Goal: Check status: Check status

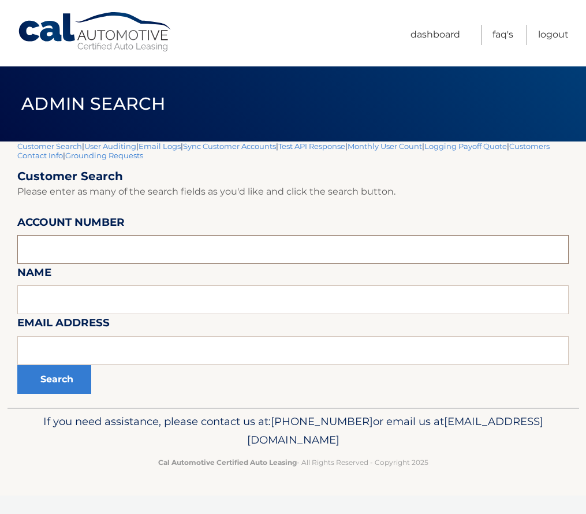
click at [98, 257] on input "text" at bounding box center [293, 249] width 552 height 29
paste input "44455912191"
type input "44455912191"
click at [79, 370] on button "Search" at bounding box center [54, 379] width 74 height 29
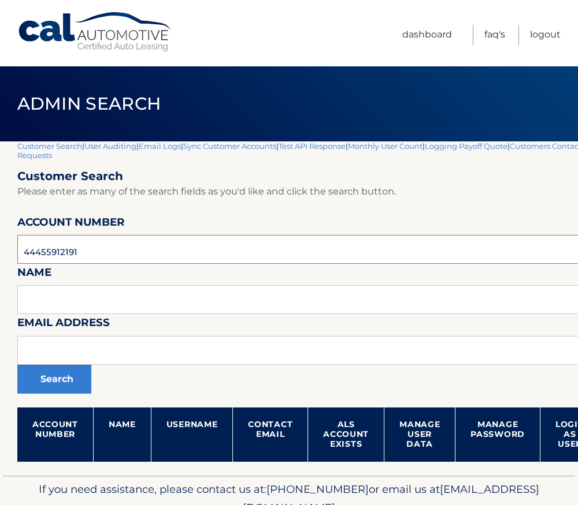
click at [51, 254] on input "44455912191" at bounding box center [340, 249] width 647 height 29
paste input "870666"
type input "44455870666"
click at [45, 381] on button "Search" at bounding box center [54, 379] width 74 height 29
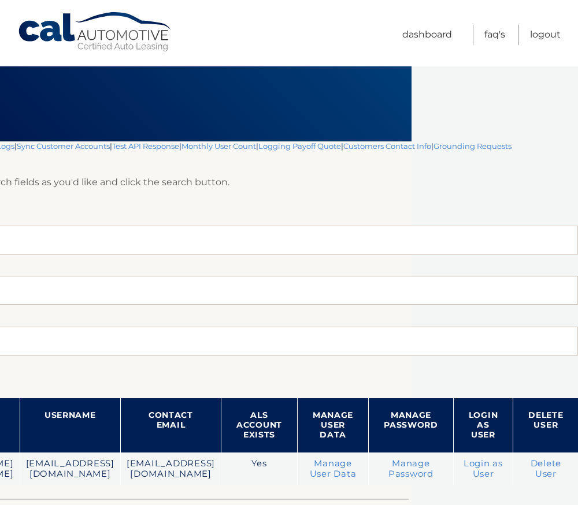
scroll to position [0, 252]
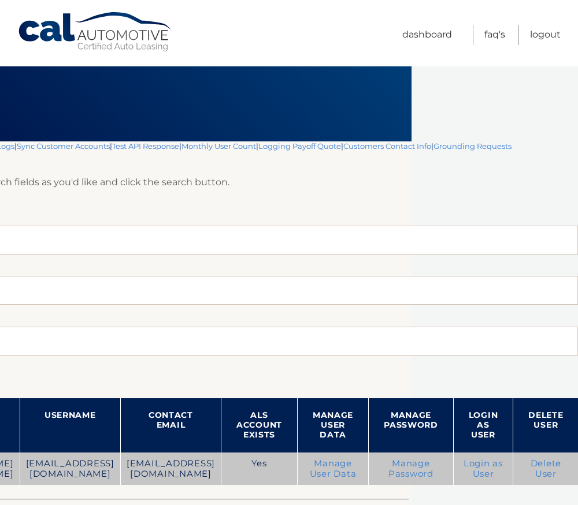
click at [486, 463] on link "Login as User" at bounding box center [482, 469] width 39 height 21
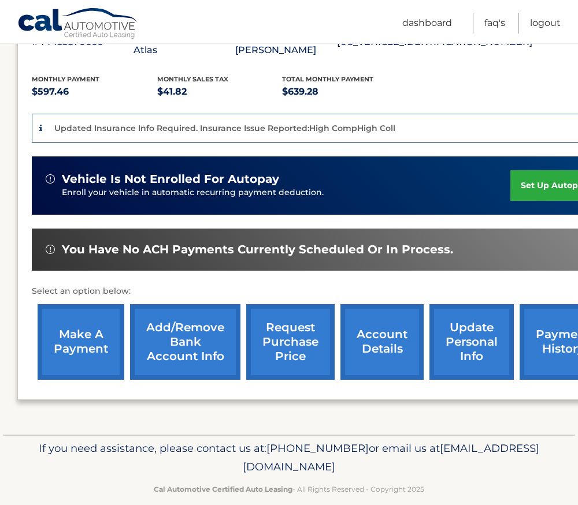
scroll to position [238, 0]
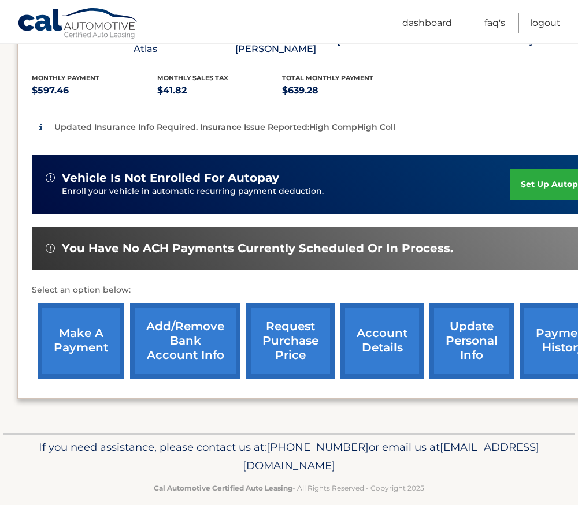
click at [74, 322] on link "make a payment" at bounding box center [81, 341] width 87 height 76
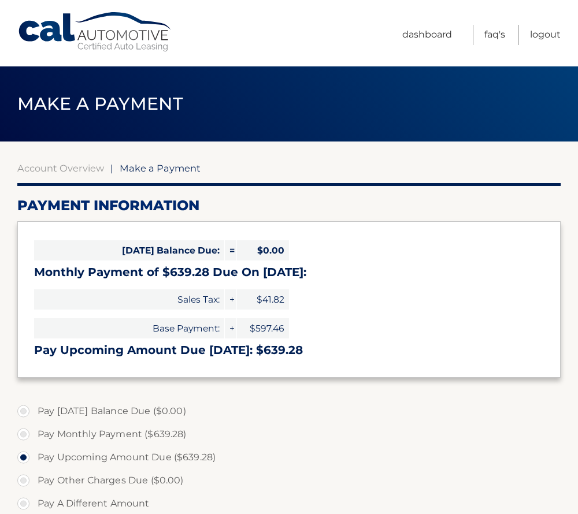
select select "MDNhNzg5MzItODQ1My00NzMwLWFkYjAtOTI0YjAxMWMyZDdi"
click at [74, 172] on link "Account Overview" at bounding box center [60, 168] width 87 height 12
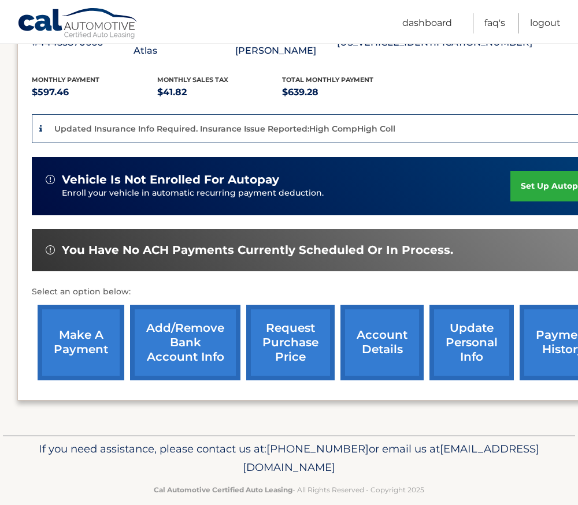
scroll to position [238, 0]
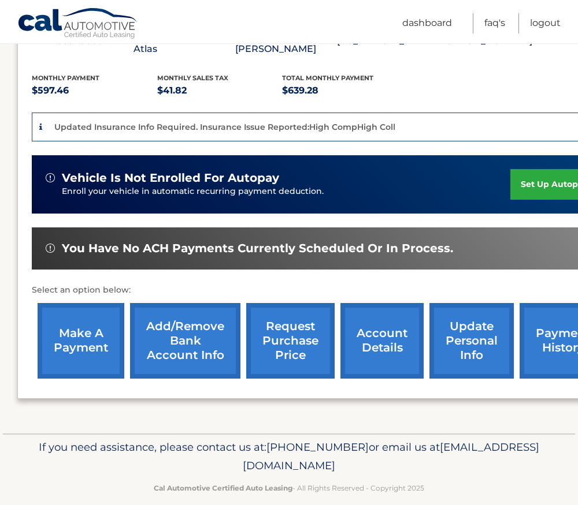
click at [363, 324] on link "account details" at bounding box center [381, 341] width 83 height 76
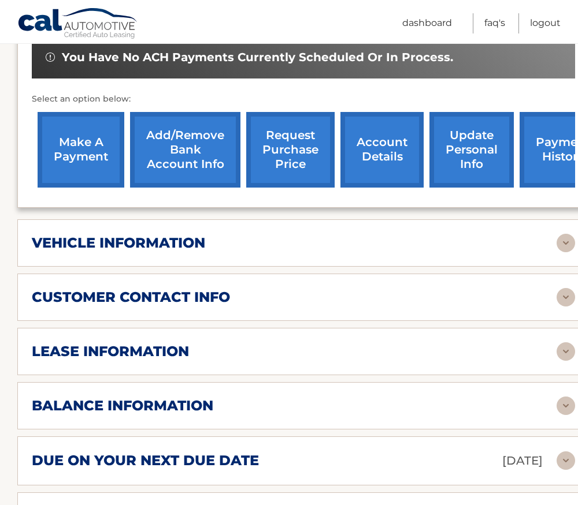
scroll to position [404, 0]
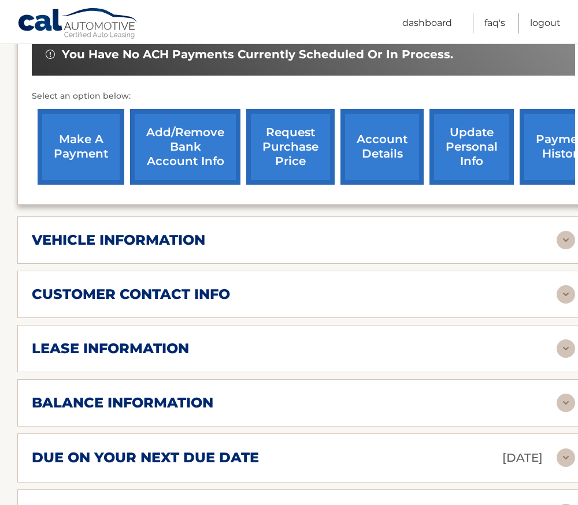
click at [228, 246] on div "vehicle information" at bounding box center [294, 240] width 524 height 17
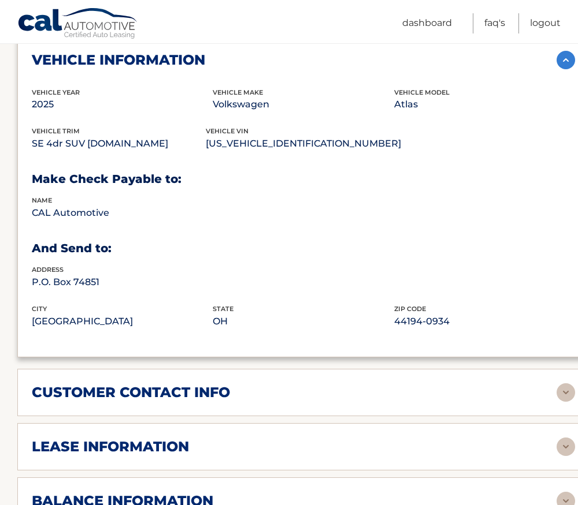
scroll to position [693, 0]
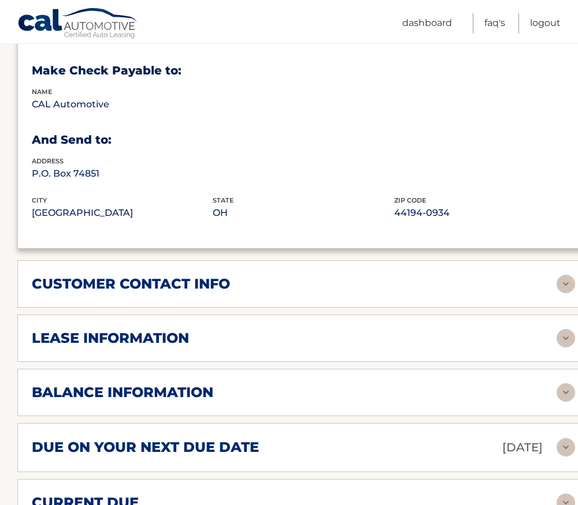
click at [207, 279] on h2 "customer contact info" at bounding box center [131, 283] width 198 height 17
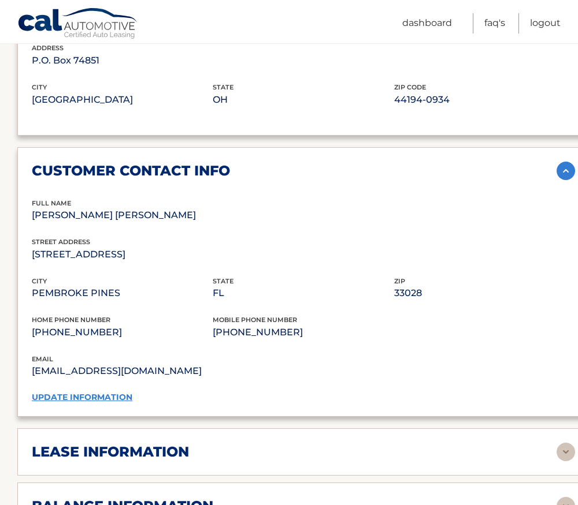
scroll to position [924, 0]
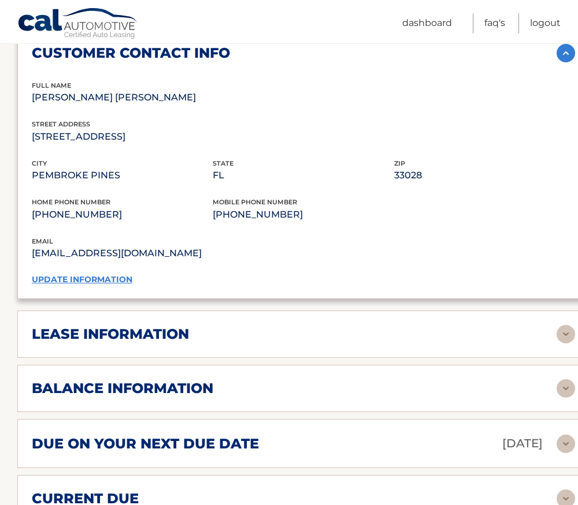
click at [182, 334] on h2 "lease information" at bounding box center [110, 334] width 157 height 17
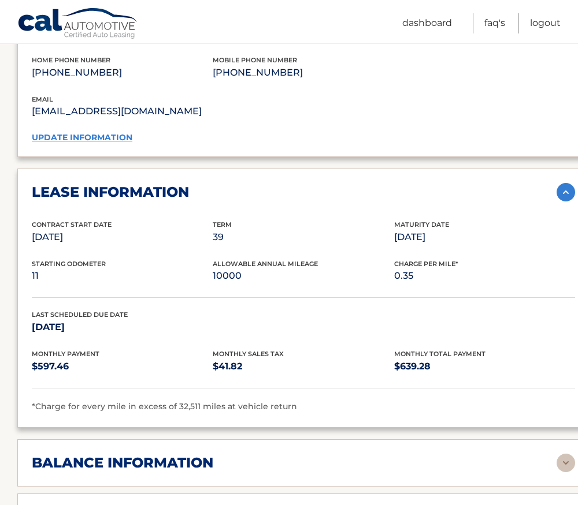
scroll to position [1271, 0]
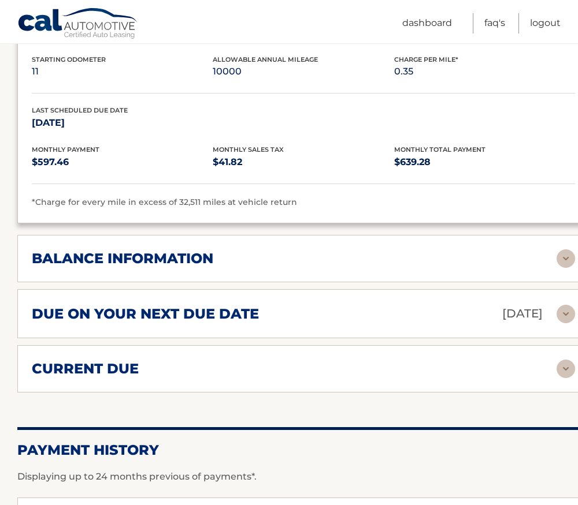
click at [174, 321] on h2 "due on your next due date" at bounding box center [145, 314] width 227 height 17
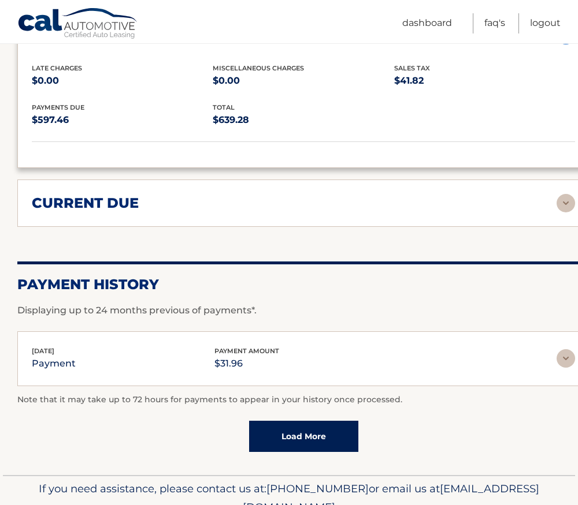
scroll to position [1559, 0]
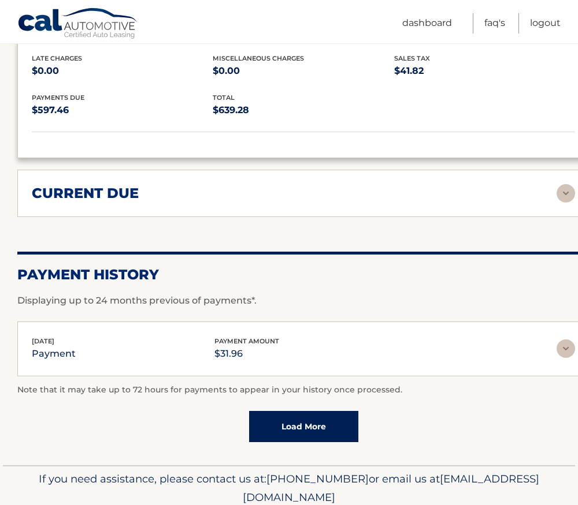
click at [152, 199] on div "current due" at bounding box center [294, 193] width 524 height 17
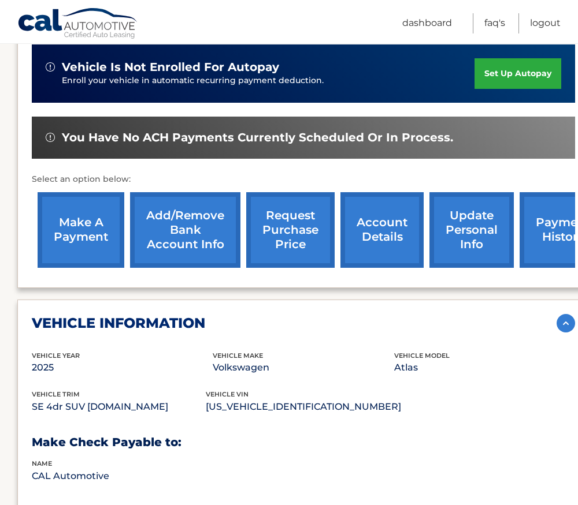
scroll to position [116, 0]
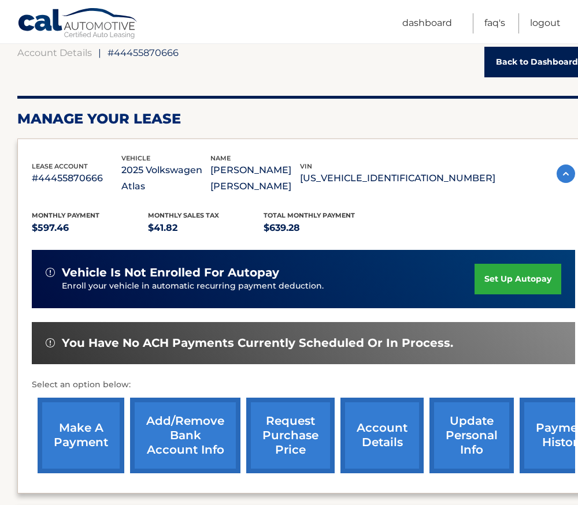
click at [553, 437] on link "payment history" at bounding box center [562, 436] width 87 height 76
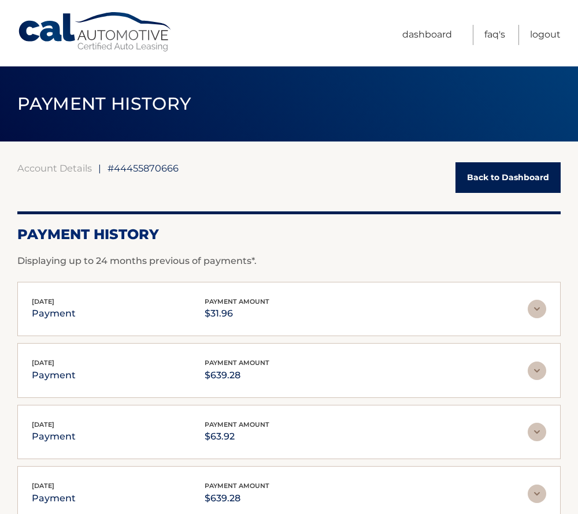
click at [264, 308] on p "$31.96" at bounding box center [236, 314] width 65 height 16
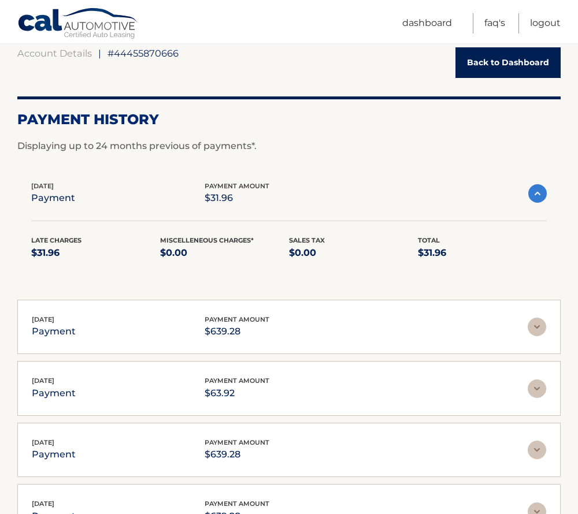
scroll to position [116, 0]
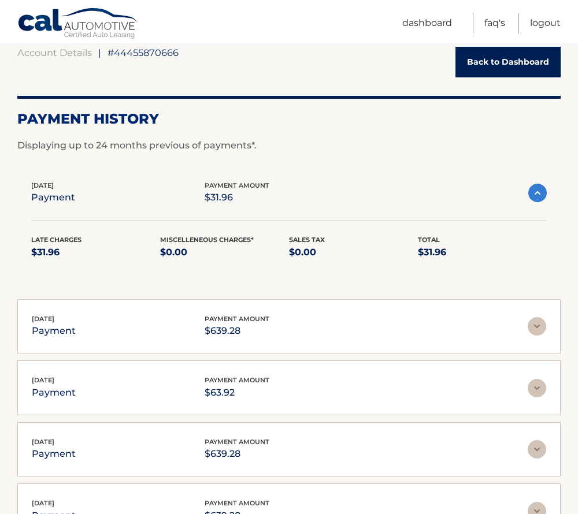
click at [538, 193] on img at bounding box center [537, 193] width 18 height 18
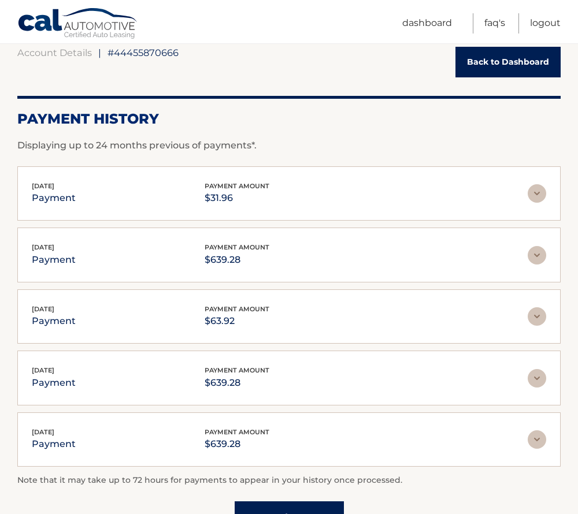
click at [501, 57] on link "Back to Dashboard" at bounding box center [507, 62] width 105 height 31
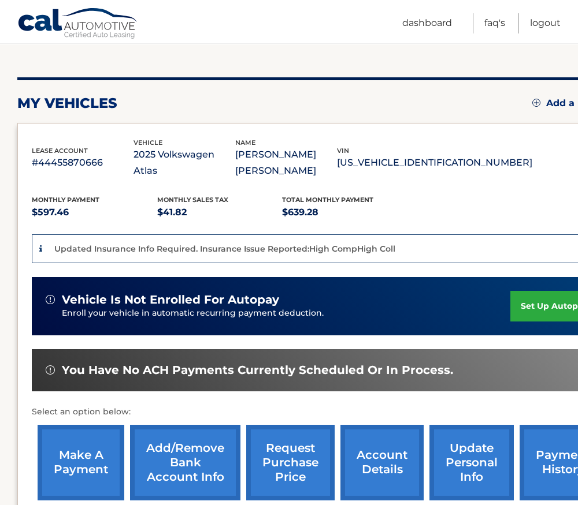
scroll to position [238, 0]
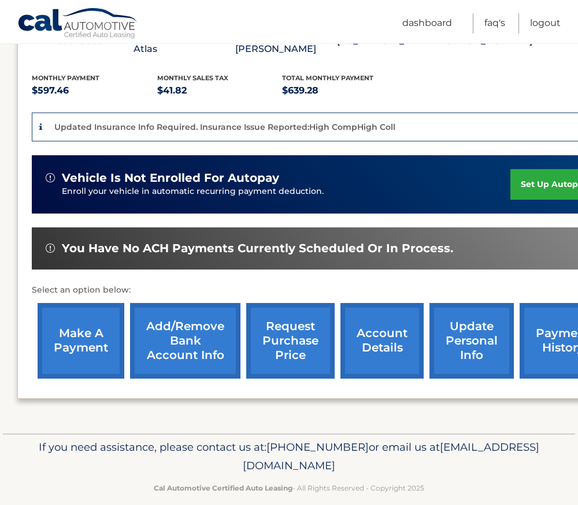
click at [375, 328] on link "account details" at bounding box center [381, 341] width 83 height 76
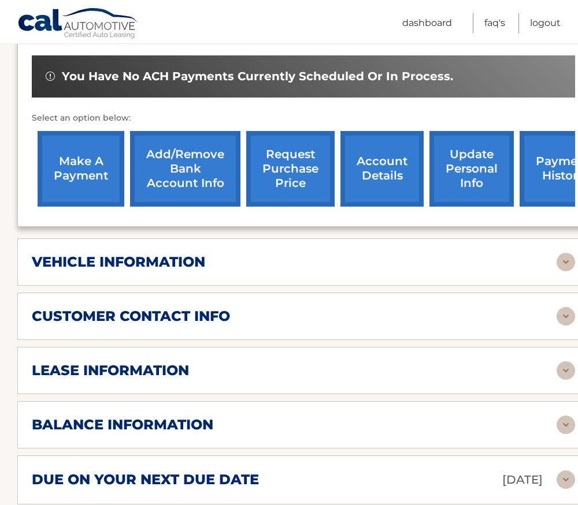
scroll to position [578, 0]
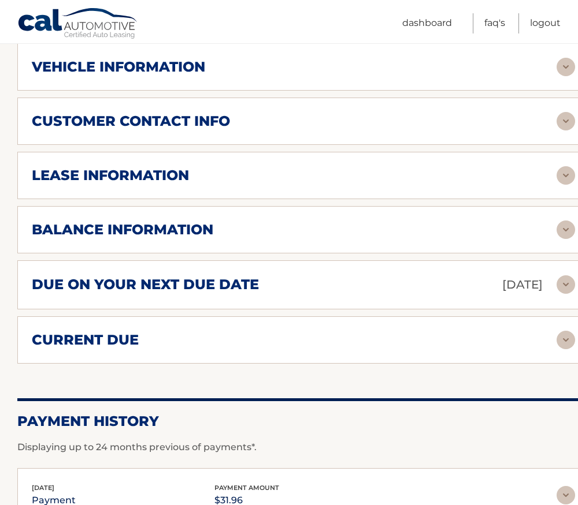
click at [165, 218] on div "balance information Payments Received 5 Payments Remaining 34 Next Payment will…" at bounding box center [303, 229] width 572 height 47
click at [172, 229] on h2 "balance information" at bounding box center [122, 229] width 181 height 17
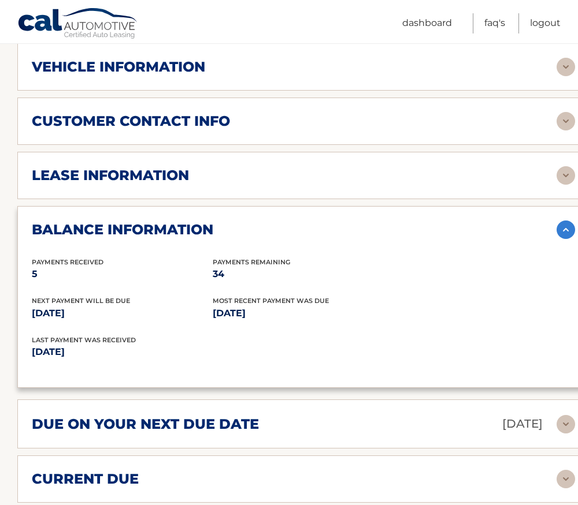
drag, startPoint x: 32, startPoint y: 352, endPoint x: 108, endPoint y: 366, distance: 77.0
click at [108, 366] on div "Last Payment was received Aug 20, 2025" at bounding box center [303, 354] width 543 height 39
drag, startPoint x: 108, startPoint y: 366, endPoint x: 96, endPoint y: 357, distance: 14.8
click at [96, 357] on p "Aug 20, 2025" at bounding box center [167, 352] width 271 height 16
drag, startPoint x: 57, startPoint y: 319, endPoint x: 97, endPoint y: 322, distance: 40.0
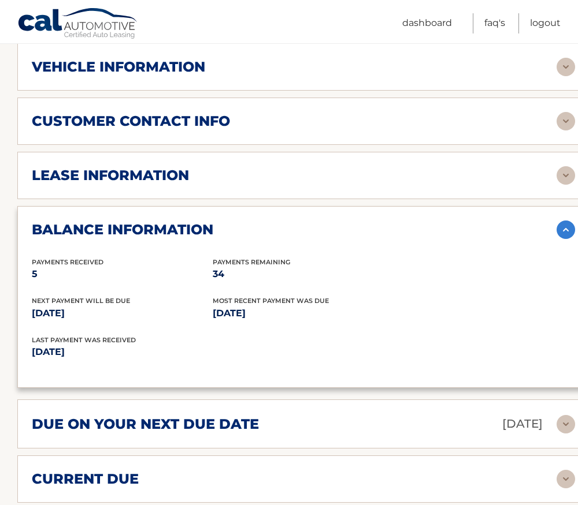
click at [97, 322] on div "balance information Payments Received 5 Payments Remaining 34 Next Payment will…" at bounding box center [303, 297] width 572 height 182
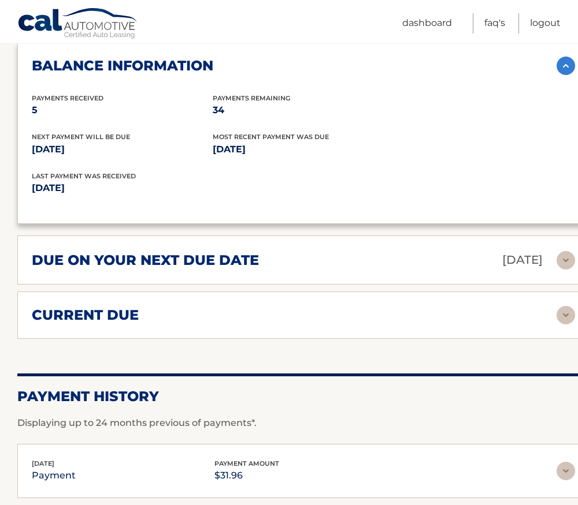
scroll to position [751, 0]
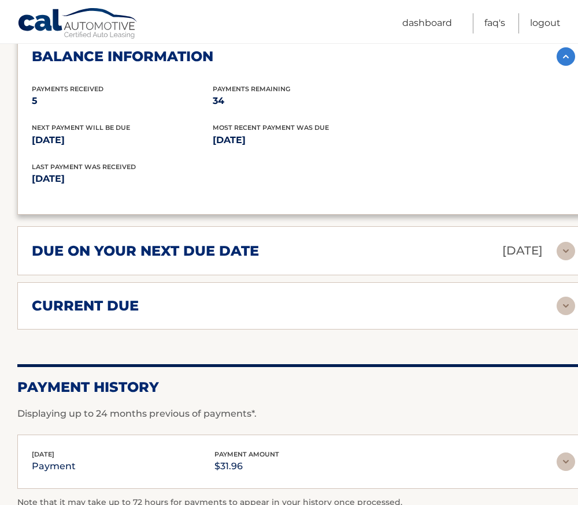
click at [221, 248] on h2 "due on your next due date" at bounding box center [145, 251] width 227 height 17
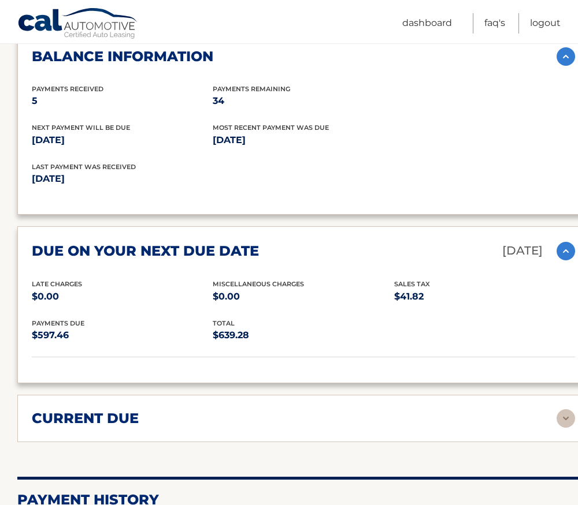
scroll to position [462, 0]
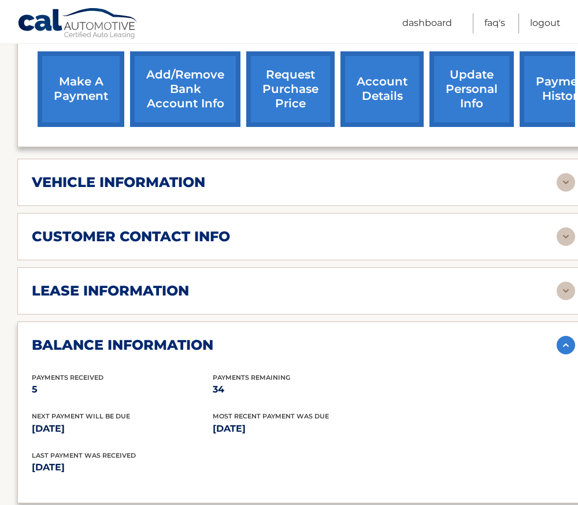
click at [550, 88] on link "payment history" at bounding box center [562, 89] width 87 height 76
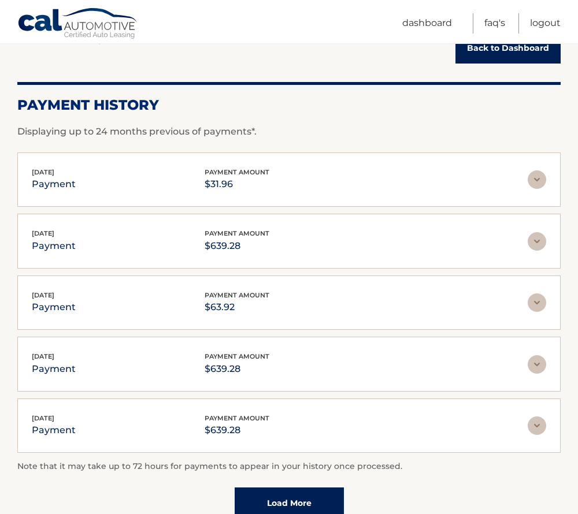
scroll to position [245, 0]
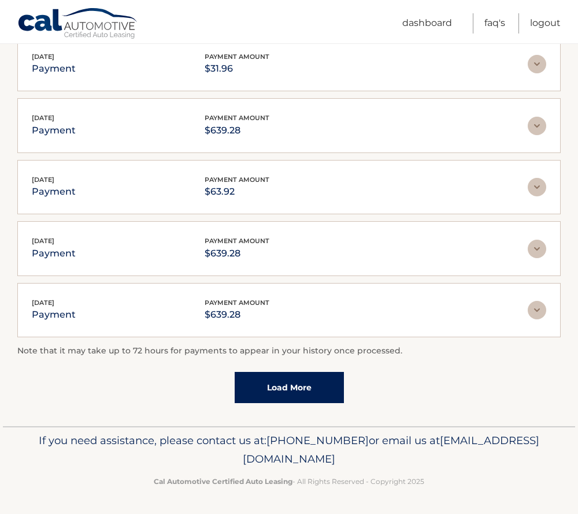
click at [290, 392] on link "Load More" at bounding box center [288, 387] width 109 height 31
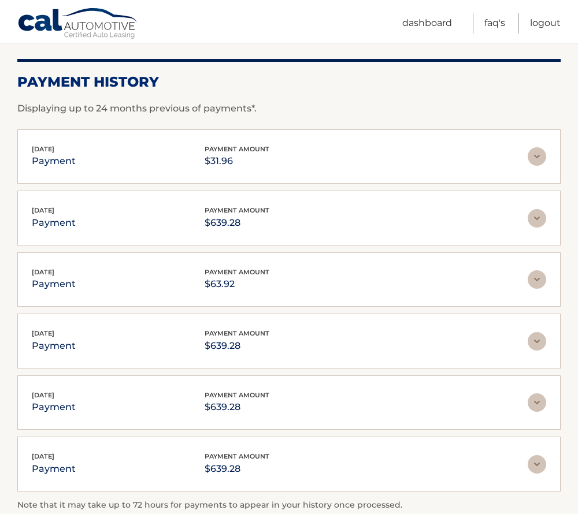
scroll to position [72, 0]
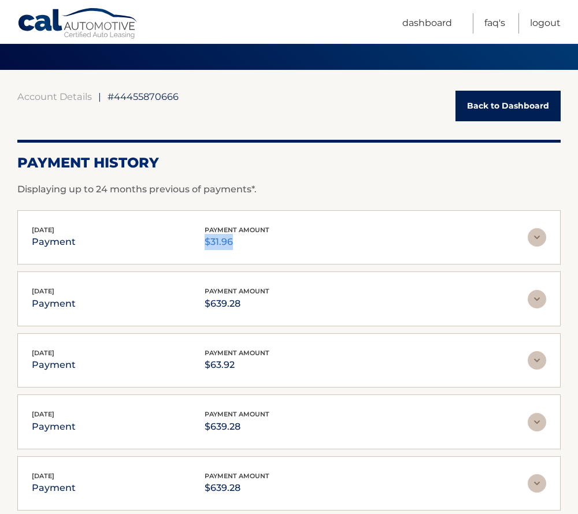
drag, startPoint x: 233, startPoint y: 244, endPoint x: 200, endPoint y: 246, distance: 33.0
click at [200, 246] on div "Aug 20, 2025 payment payment amount $31.96" at bounding box center [280, 238] width 496 height 26
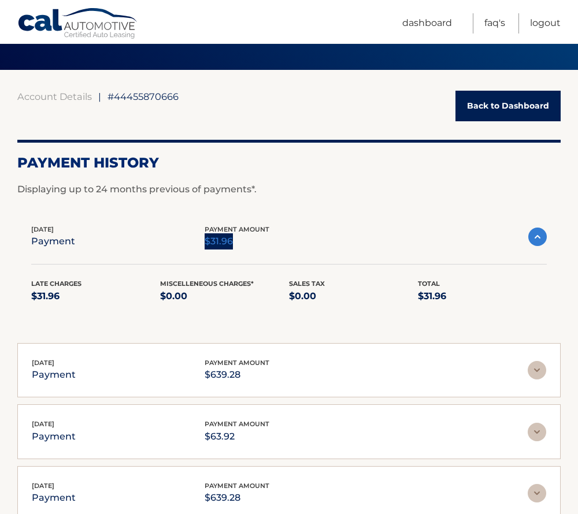
scroll to position [129, 0]
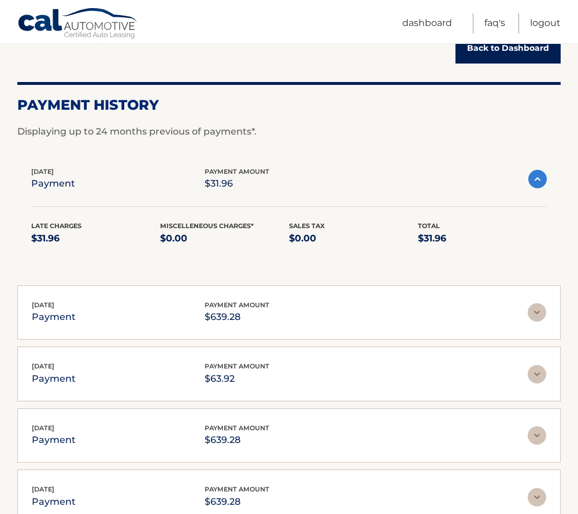
click at [232, 374] on p "$63.92" at bounding box center [236, 379] width 65 height 16
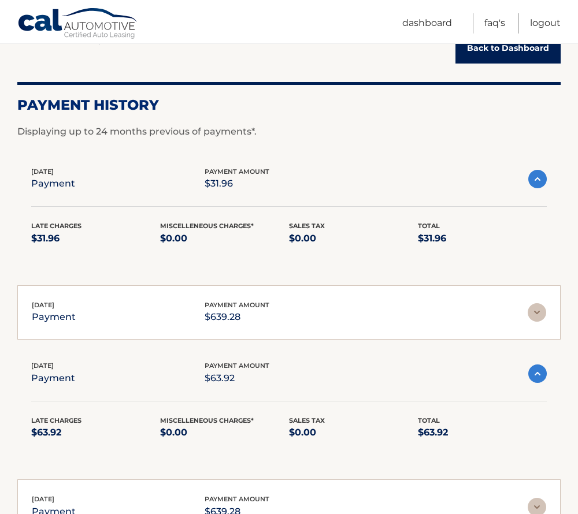
click at [273, 307] on div "Aug 20, 2025 payment payment amount $639.28" at bounding box center [280, 313] width 496 height 26
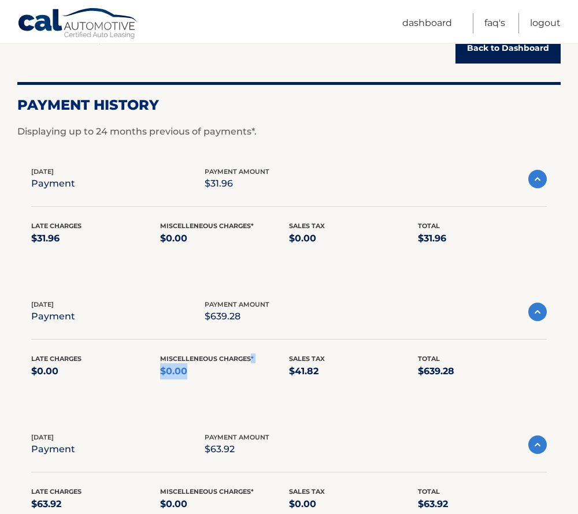
drag, startPoint x: 252, startPoint y: 360, endPoint x: 200, endPoint y: 363, distance: 51.5
click at [200, 363] on div "Miscelleneous Charges* $0.00" at bounding box center [224, 366] width 129 height 26
drag, startPoint x: 200, startPoint y: 363, endPoint x: 195, endPoint y: 355, distance: 10.1
click at [195, 355] on span "Miscelleneous Charges*" at bounding box center [207, 359] width 94 height 8
click at [195, 359] on span "Miscelleneous Charges*" at bounding box center [207, 359] width 94 height 8
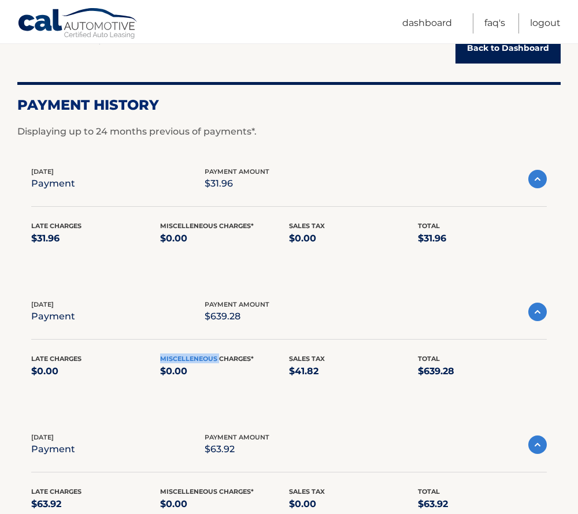
click at [195, 359] on span "Miscelleneous Charges*" at bounding box center [207, 359] width 94 height 8
drag, startPoint x: 195, startPoint y: 359, endPoint x: 244, endPoint y: 363, distance: 49.3
click at [244, 363] on div "Miscelleneous Charges* $0.00" at bounding box center [224, 366] width 129 height 26
drag, startPoint x: 217, startPoint y: 360, endPoint x: 267, endPoint y: 359, distance: 50.3
click at [267, 359] on div "Miscelleneous Charges* $0.00" at bounding box center [224, 366] width 129 height 26
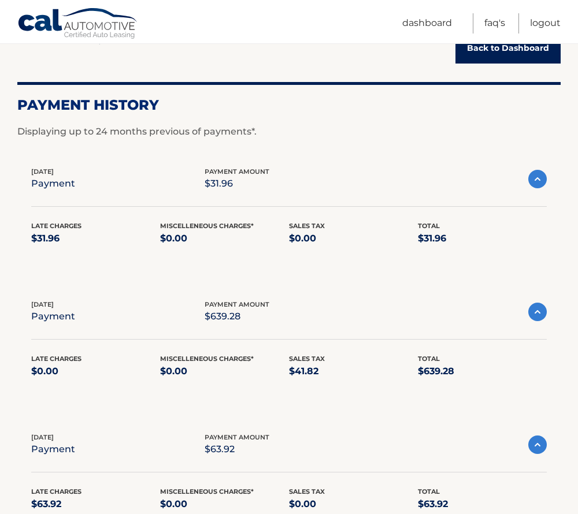
drag, startPoint x: 267, startPoint y: 359, endPoint x: 214, endPoint y: 362, distance: 53.8
click at [214, 362] on span "Miscelleneous Charges*" at bounding box center [207, 359] width 94 height 8
click at [199, 362] on span "Miscelleneous Charges*" at bounding box center [207, 359] width 94 height 8
drag, startPoint x: 199, startPoint y: 362, endPoint x: 238, endPoint y: 358, distance: 38.9
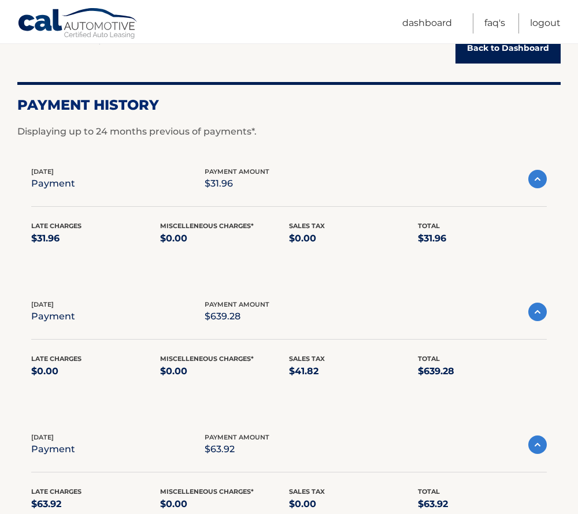
click at [238, 358] on span "Miscelleneous Charges*" at bounding box center [207, 359] width 94 height 8
drag, startPoint x: 238, startPoint y: 358, endPoint x: 208, endPoint y: 362, distance: 29.7
click at [208, 362] on span "Miscelleneous Charges*" at bounding box center [207, 359] width 94 height 8
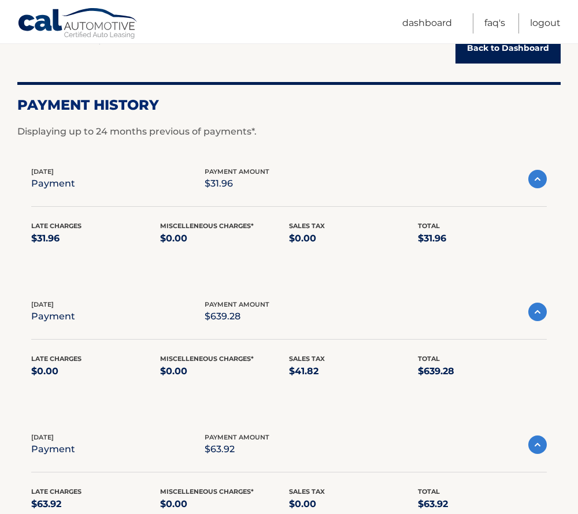
drag, startPoint x: 208, startPoint y: 362, endPoint x: 180, endPoint y: 371, distance: 30.0
click at [180, 371] on p "$0.00" at bounding box center [224, 371] width 129 height 16
drag, startPoint x: 180, startPoint y: 371, endPoint x: 177, endPoint y: 359, distance: 12.5
click at [177, 359] on span "Miscelleneous Charges*" at bounding box center [207, 359] width 94 height 8
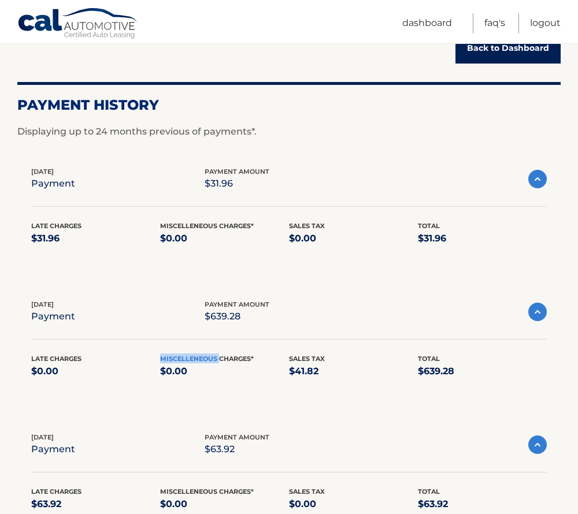
click at [177, 359] on span "Miscelleneous Charges*" at bounding box center [207, 359] width 94 height 8
drag, startPoint x: 177, startPoint y: 359, endPoint x: 234, endPoint y: 359, distance: 57.2
click at [234, 359] on span "Miscelleneous Charges*" at bounding box center [207, 359] width 94 height 8
drag, startPoint x: 234, startPoint y: 359, endPoint x: 190, endPoint y: 356, distance: 44.6
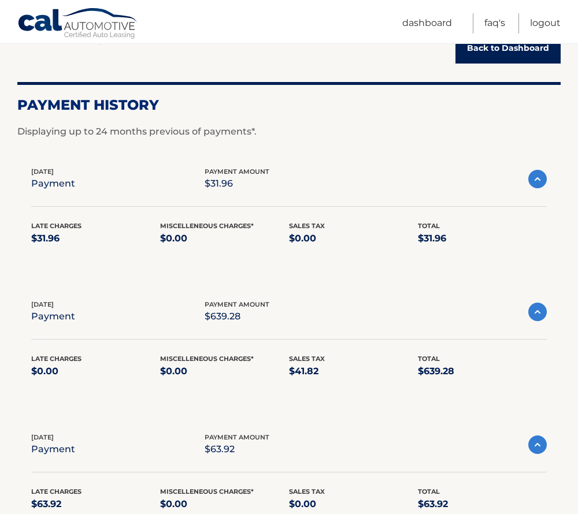
click at [190, 356] on span "Miscelleneous Charges*" at bounding box center [207, 359] width 94 height 8
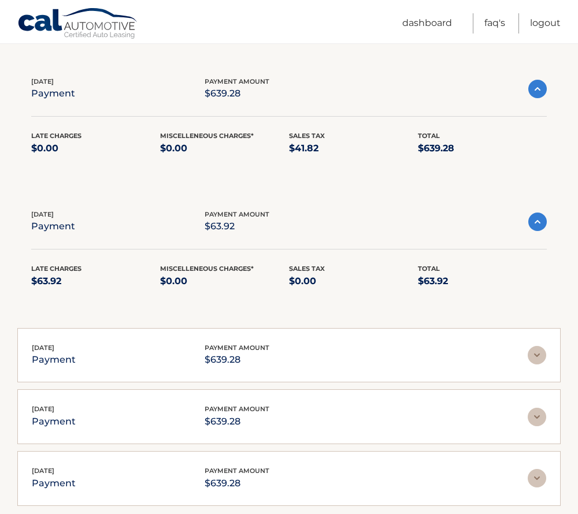
scroll to position [418, 0]
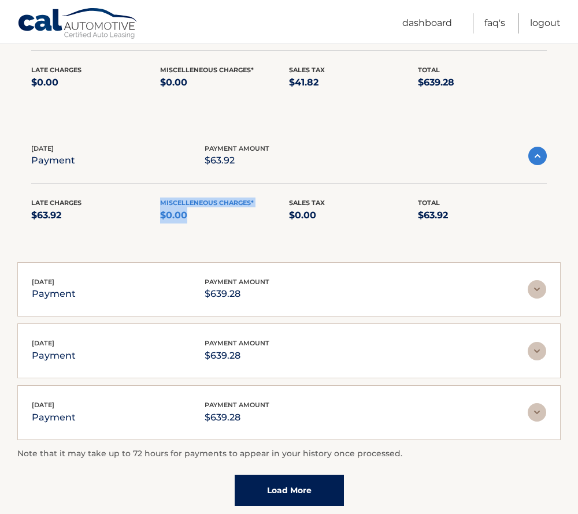
drag, startPoint x: 192, startPoint y: 220, endPoint x: 152, endPoint y: 221, distance: 39.3
click at [152, 221] on div "Late Charges $63.92 Miscelleneous Charges* $0.00 Sales Tax $0.00 Total $63.92" at bounding box center [288, 217] width 515 height 39
drag, startPoint x: 152, startPoint y: 221, endPoint x: 219, endPoint y: 223, distance: 66.5
click at [219, 223] on div "Late Charges $63.92 Miscelleneous Charges* $0.00 Sales Tax $0.00 Total $63.92" at bounding box center [288, 217] width 515 height 39
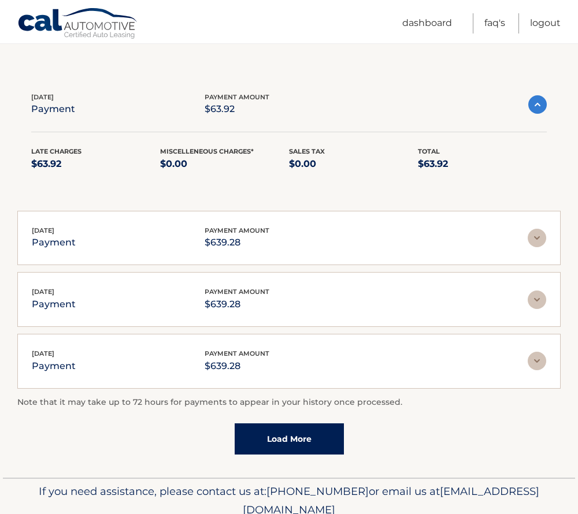
scroll to position [520, 0]
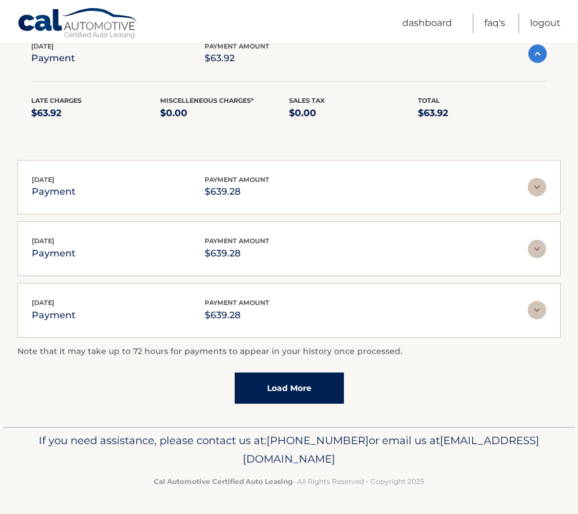
click at [247, 305] on span "payment amount" at bounding box center [236, 303] width 65 height 8
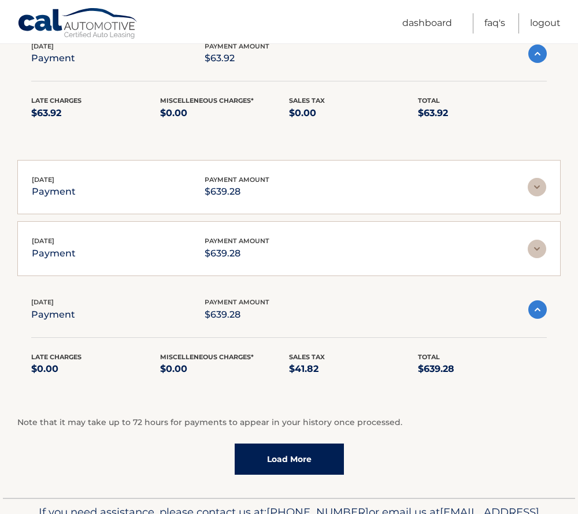
click at [243, 251] on p "$639.28" at bounding box center [236, 253] width 65 height 16
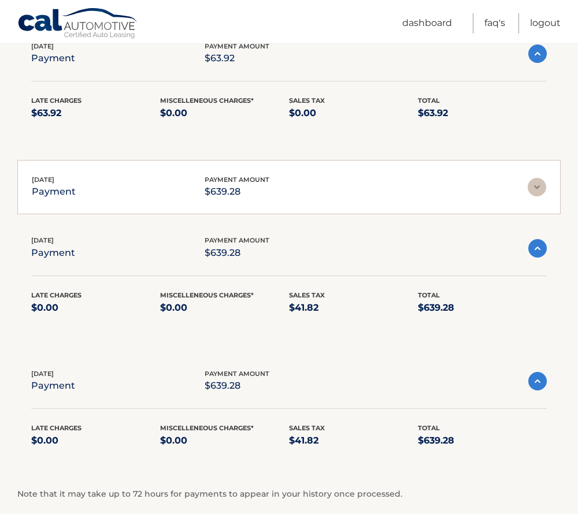
click at [236, 192] on p "$639.28" at bounding box center [236, 192] width 65 height 16
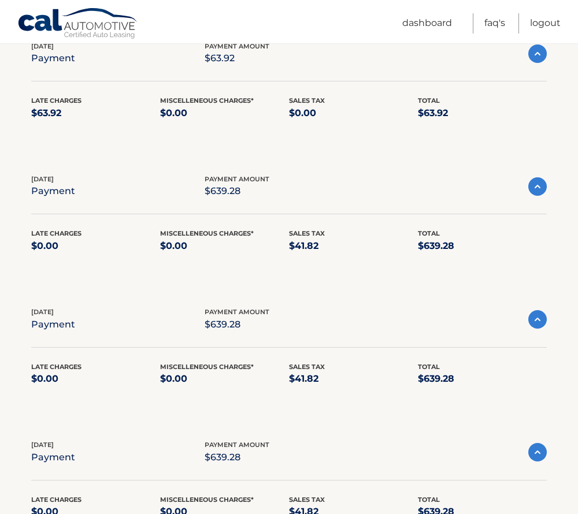
scroll to position [116, 0]
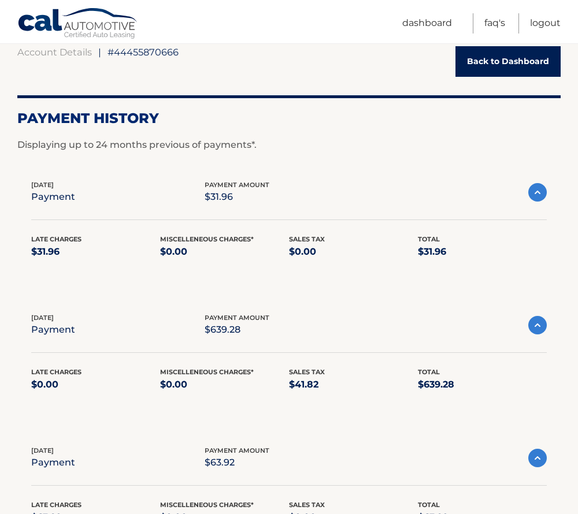
click at [499, 62] on link "Back to Dashboard" at bounding box center [507, 61] width 105 height 31
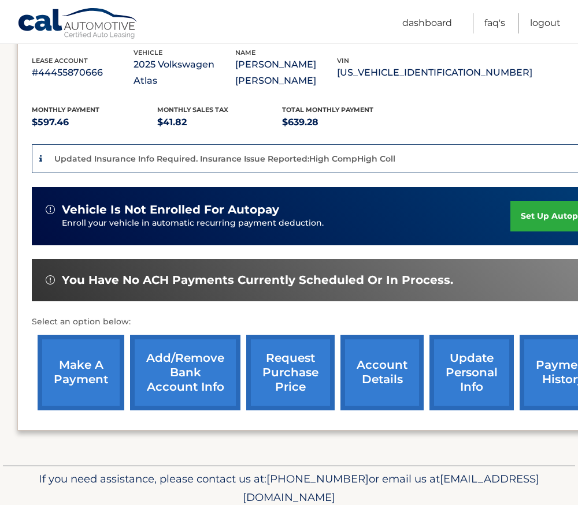
scroll to position [238, 0]
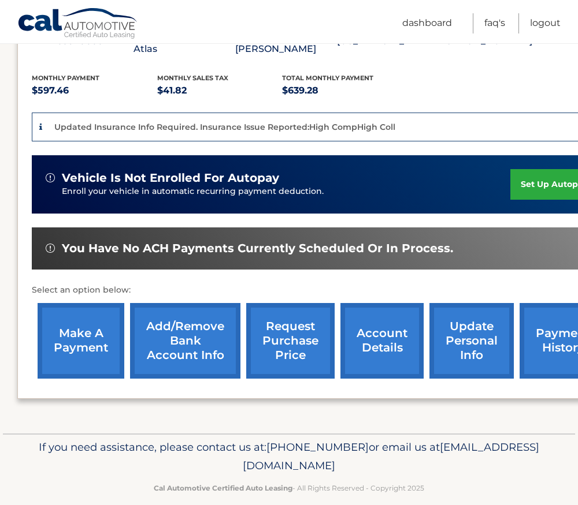
click at [562, 319] on link "payment history" at bounding box center [562, 341] width 87 height 76
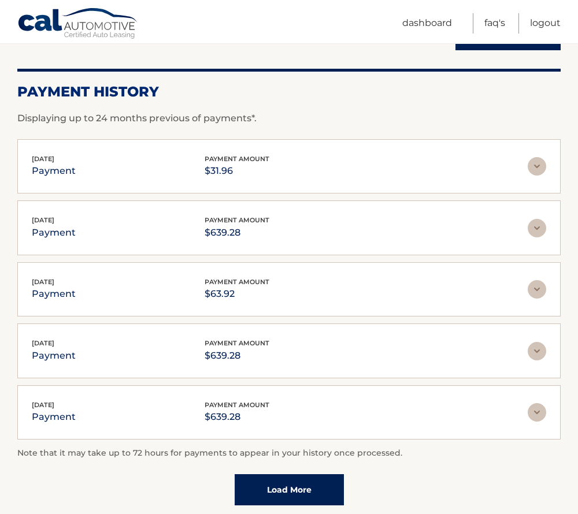
scroll to position [173, 0]
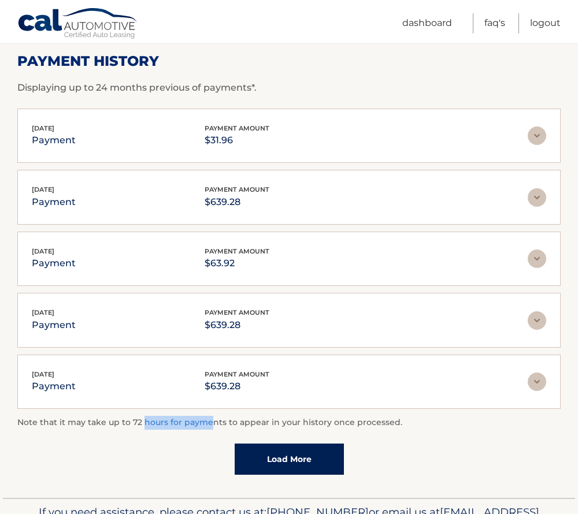
drag, startPoint x: 139, startPoint y: 428, endPoint x: 203, endPoint y: 422, distance: 64.4
click at [203, 422] on p "Note that it may take up to 72 hours for payments to appear in your history onc…" at bounding box center [288, 423] width 543 height 14
drag, startPoint x: 203, startPoint y: 422, endPoint x: 114, endPoint y: 423, distance: 88.9
click at [114, 423] on p "Note that it may take up to 72 hours for payments to appear in your history onc…" at bounding box center [288, 423] width 543 height 14
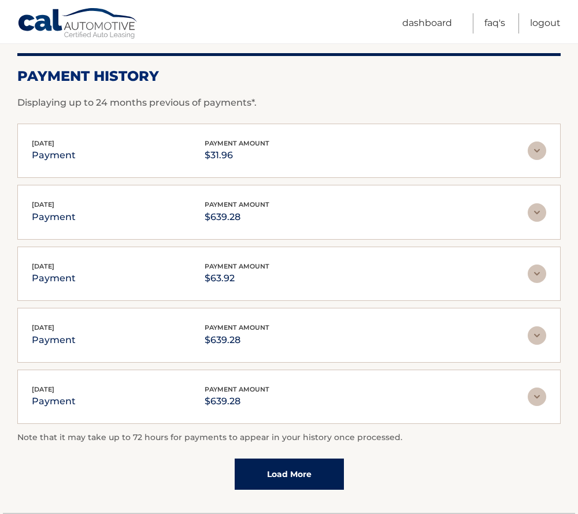
scroll to position [129, 0]
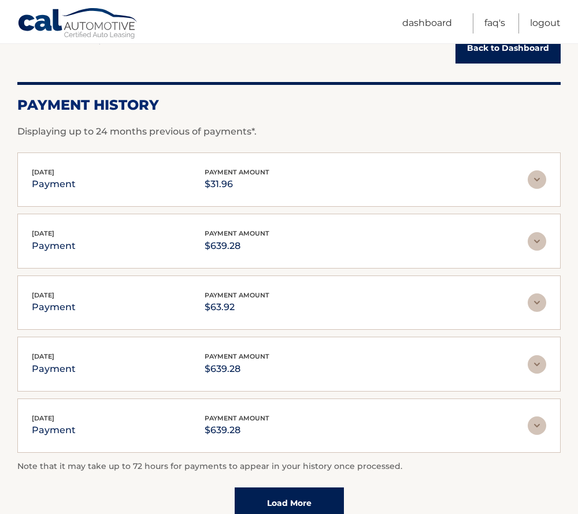
click at [505, 44] on link "Back to Dashboard" at bounding box center [507, 48] width 105 height 31
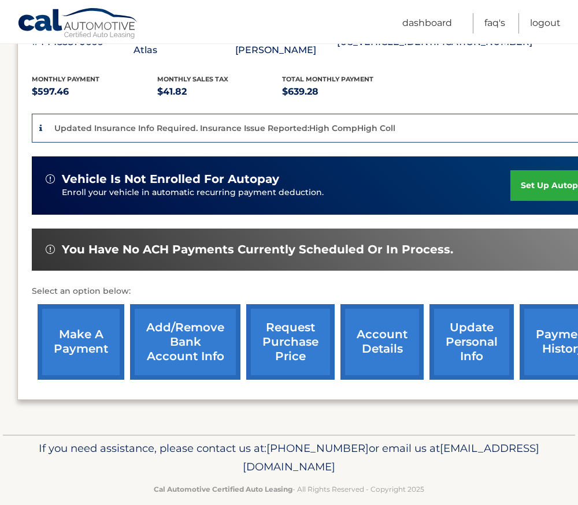
scroll to position [238, 0]
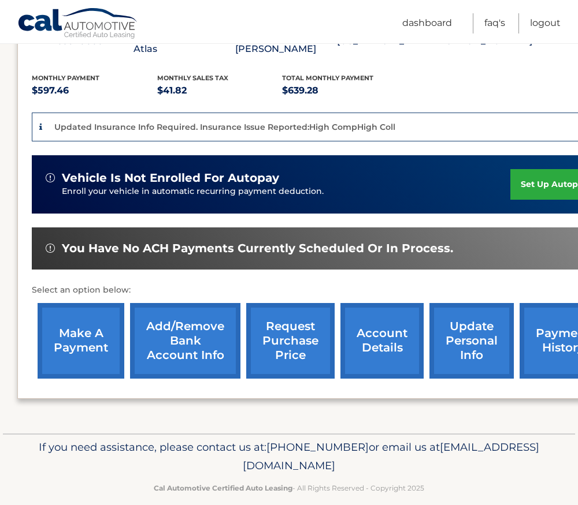
click at [398, 323] on link "account details" at bounding box center [381, 341] width 83 height 76
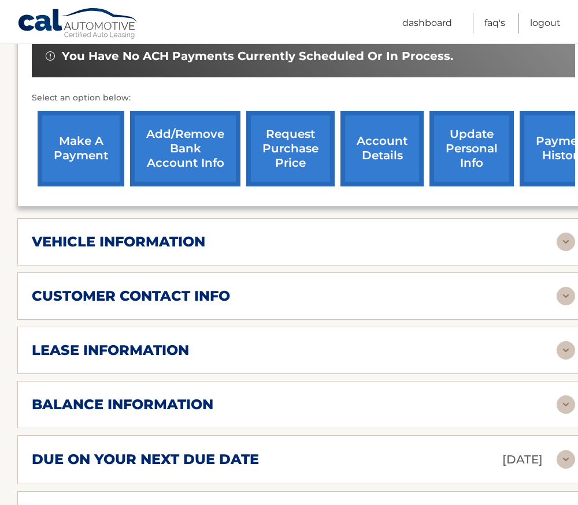
scroll to position [404, 0]
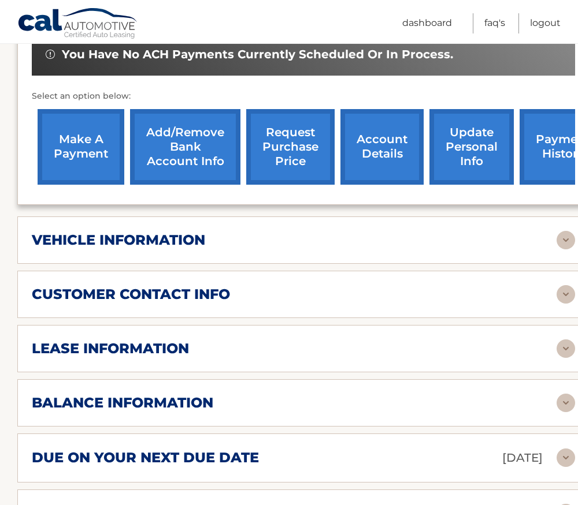
click at [153, 401] on h2 "balance information" at bounding box center [122, 402] width 181 height 17
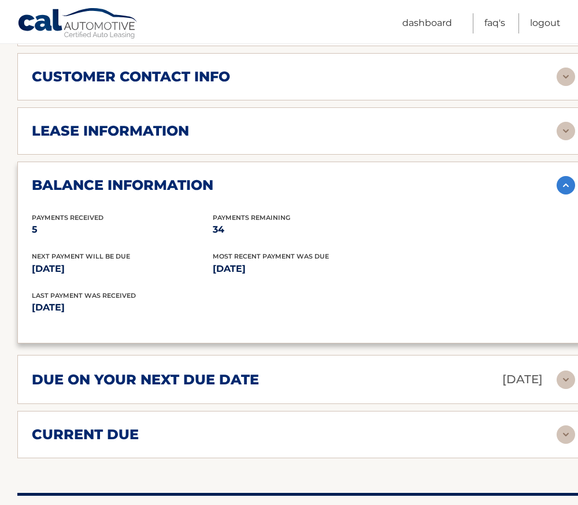
scroll to position [635, 0]
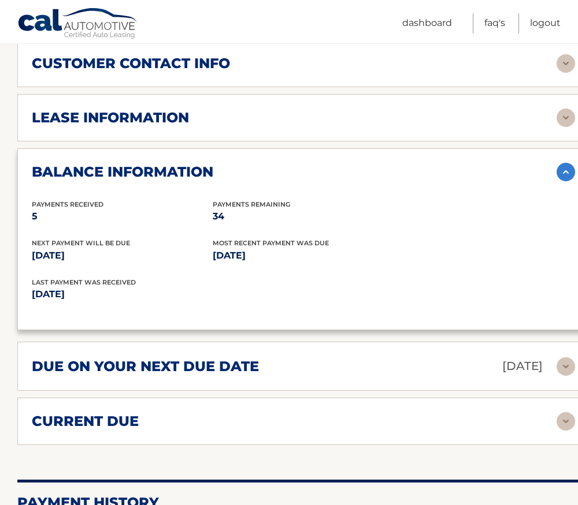
click at [158, 368] on h2 "due on your next due date" at bounding box center [145, 366] width 227 height 17
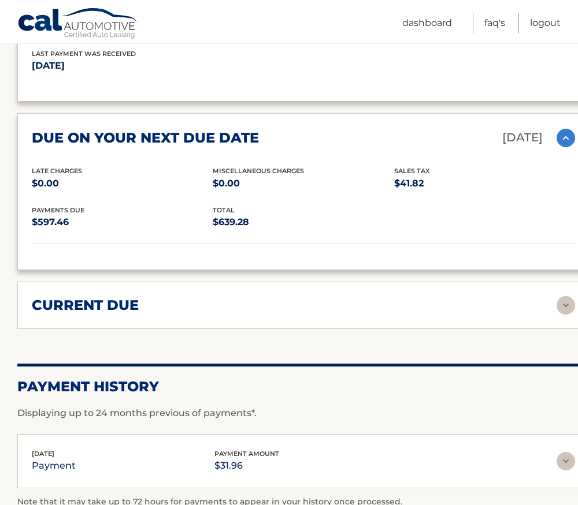
scroll to position [866, 0]
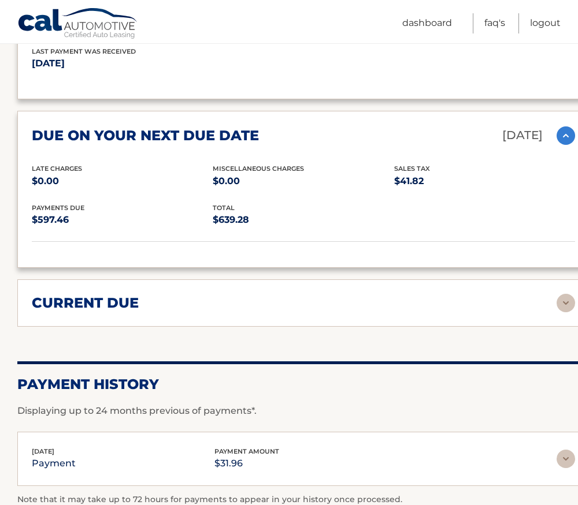
click at [155, 304] on div "current due" at bounding box center [294, 303] width 524 height 17
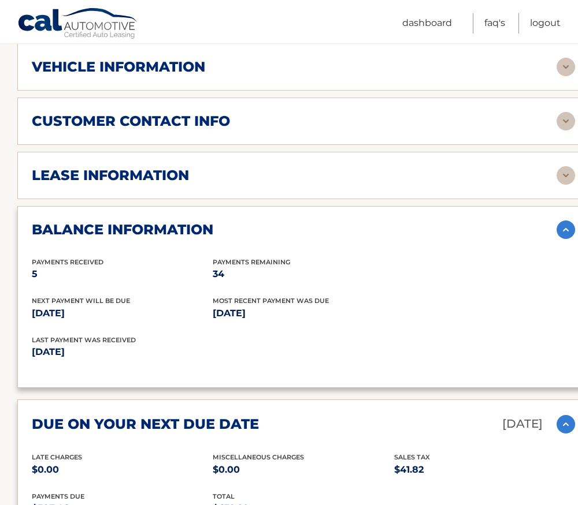
scroll to position [173, 0]
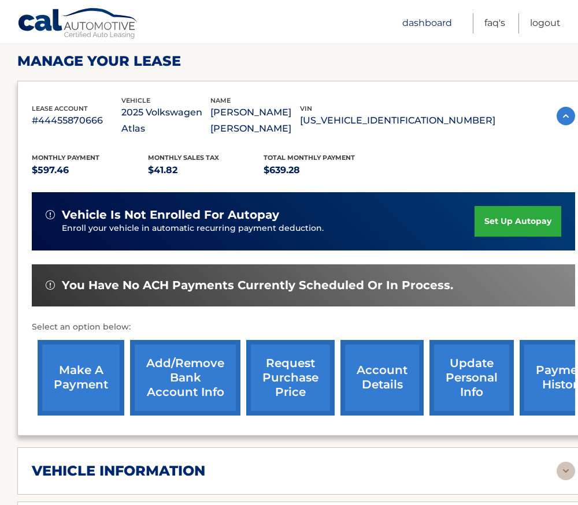
click at [409, 21] on link "Dashboard" at bounding box center [427, 23] width 50 height 20
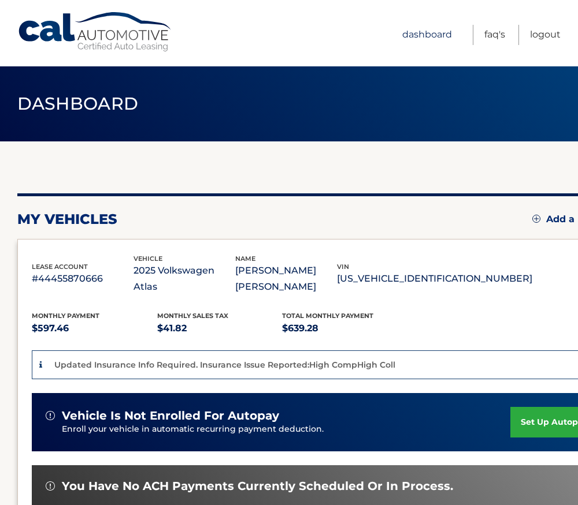
click at [432, 39] on link "Dashboard" at bounding box center [427, 35] width 50 height 20
